Goal: Information Seeking & Learning: Learn about a topic

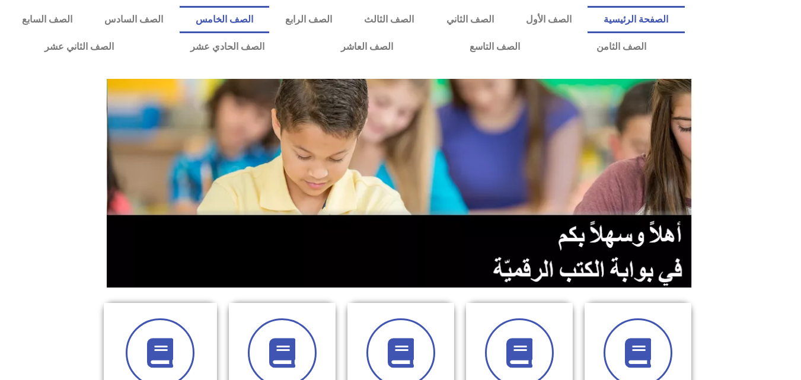
click at [269, 20] on link "الصف الخامس" at bounding box center [225, 19] width 90 height 27
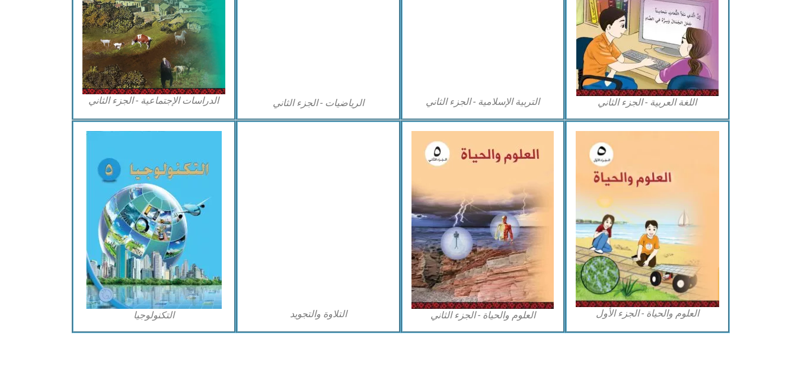
scroll to position [682, 0]
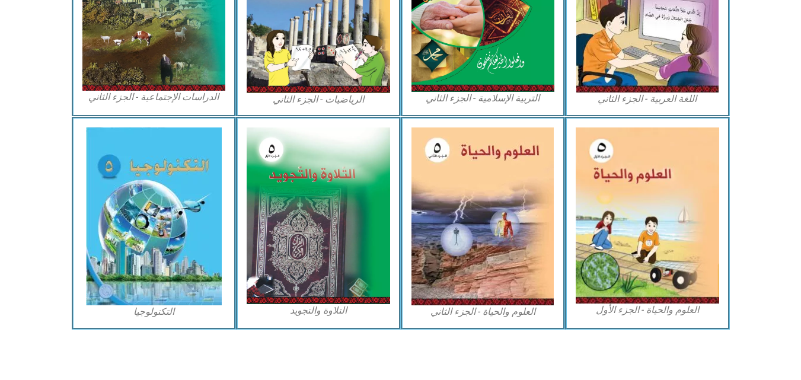
drag, startPoint x: 803, startPoint y: 85, endPoint x: 809, endPoint y: 319, distance: 234.3
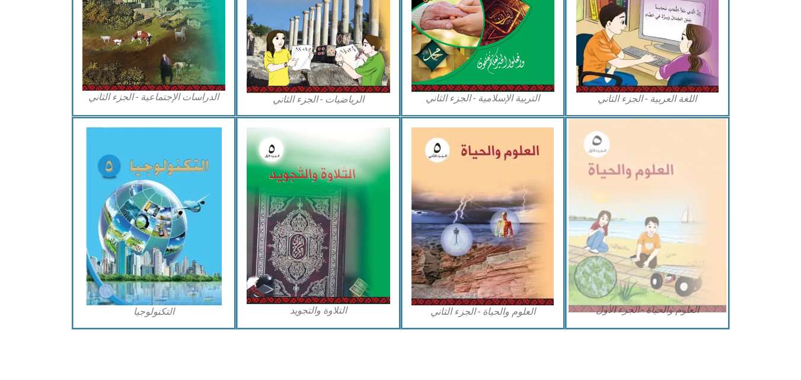
click at [647, 237] on img at bounding box center [648, 216] width 158 height 194
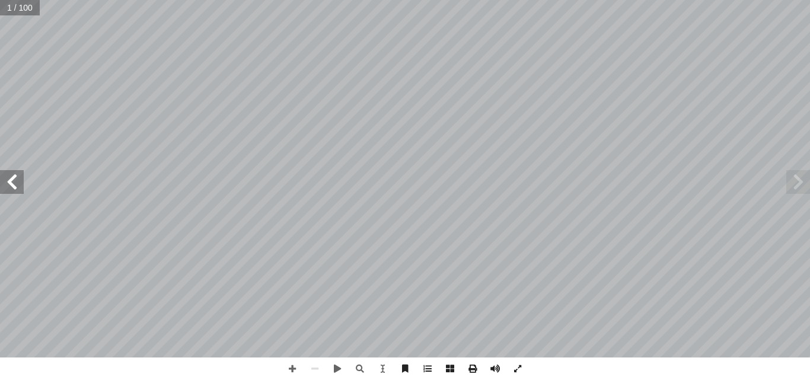
click at [12, 178] on span at bounding box center [12, 182] width 24 height 24
click at [19, 179] on span at bounding box center [12, 182] width 24 height 24
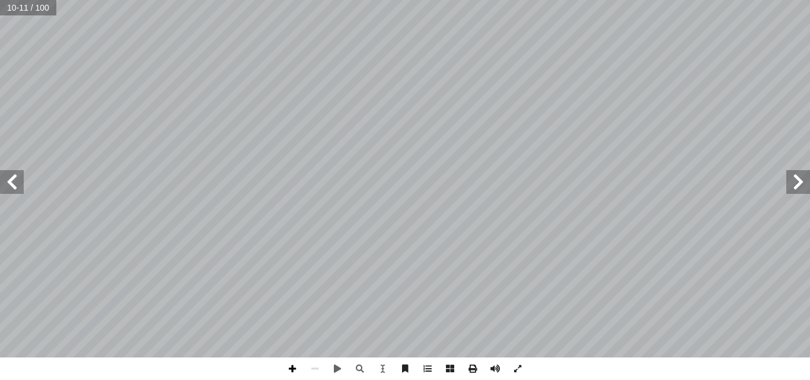
click at [288, 366] on span at bounding box center [292, 368] width 23 height 23
click at [314, 371] on span at bounding box center [315, 368] width 23 height 23
click at [18, 185] on span at bounding box center [12, 182] width 24 height 24
click at [294, 365] on span at bounding box center [292, 368] width 23 height 23
click at [314, 367] on span at bounding box center [315, 368] width 23 height 23
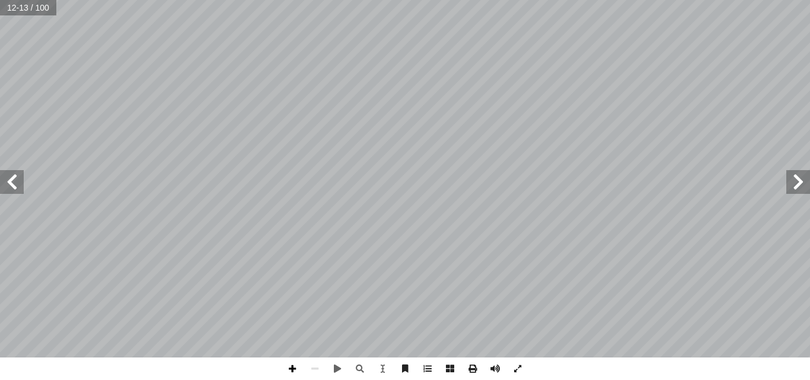
click at [289, 369] on span at bounding box center [292, 368] width 23 height 23
click at [5, 177] on span at bounding box center [12, 182] width 24 height 24
click at [17, 180] on span at bounding box center [12, 182] width 24 height 24
